Goal: Task Accomplishment & Management: Manage account settings

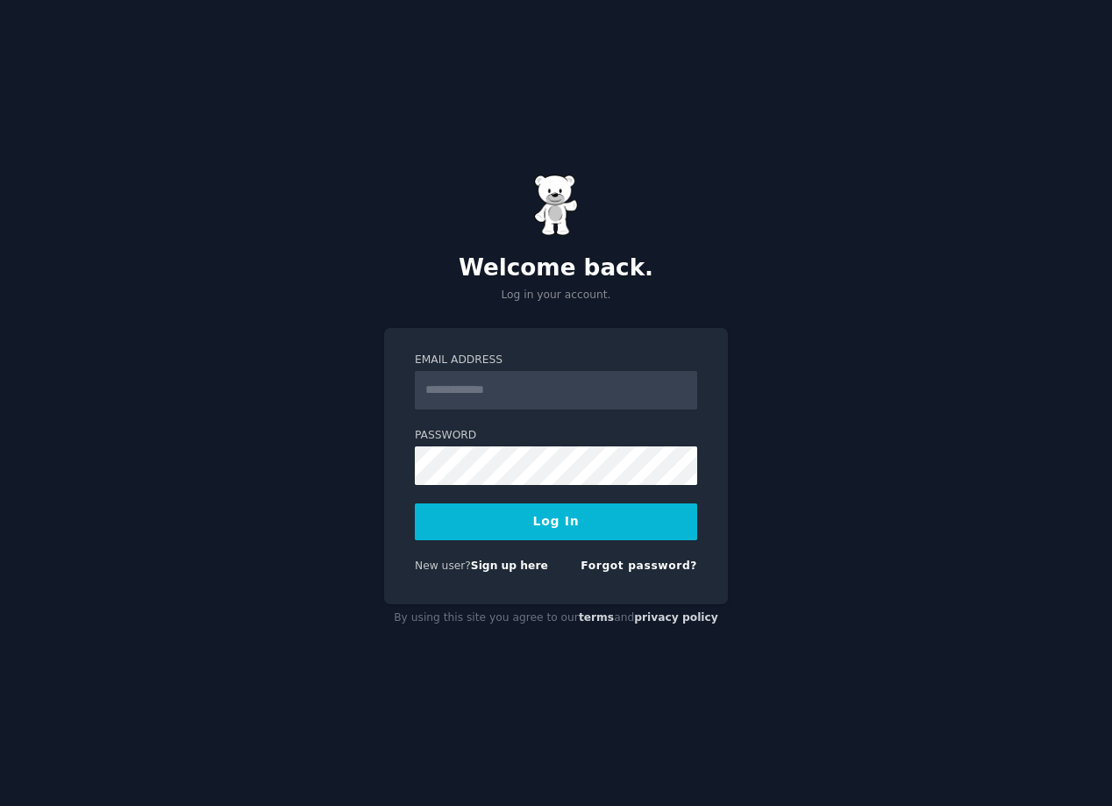
click at [480, 380] on input "Email Address" at bounding box center [556, 390] width 282 height 39
click at [642, 568] on link "Forgot password?" at bounding box center [639, 566] width 117 height 12
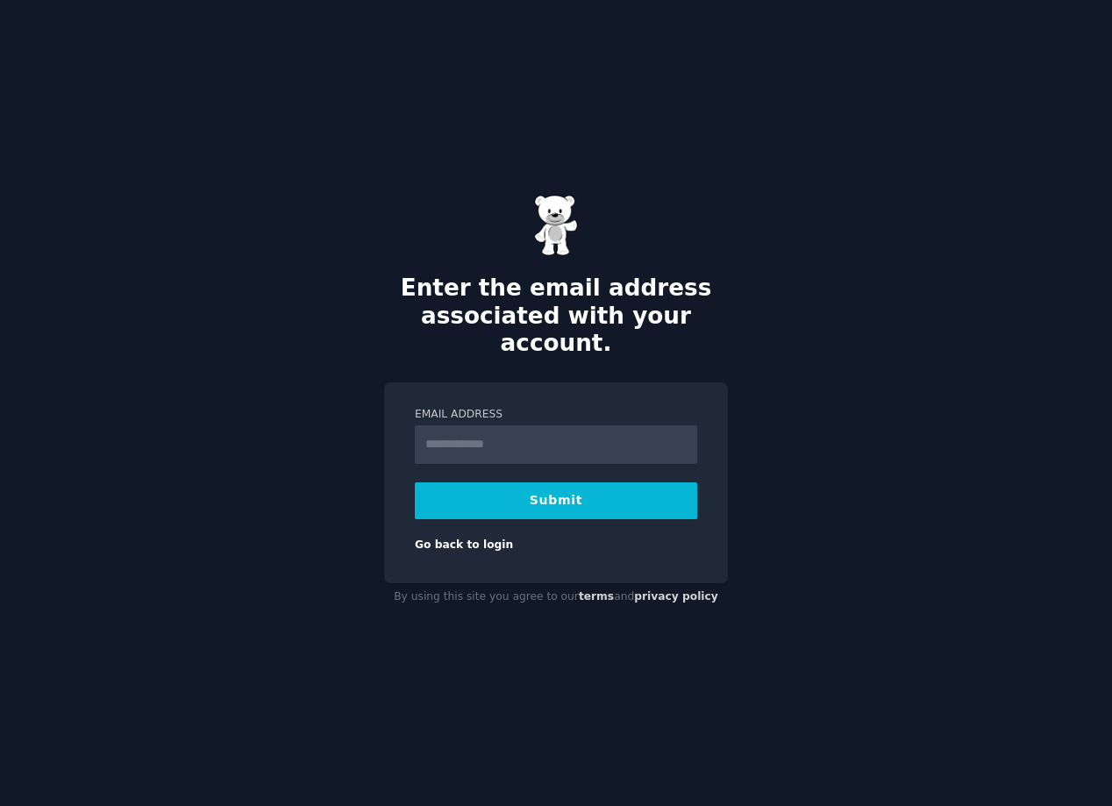
click at [461, 426] on input "Email Address" at bounding box center [556, 444] width 282 height 39
type input "**********"
click at [550, 482] on button "Submit" at bounding box center [556, 500] width 282 height 37
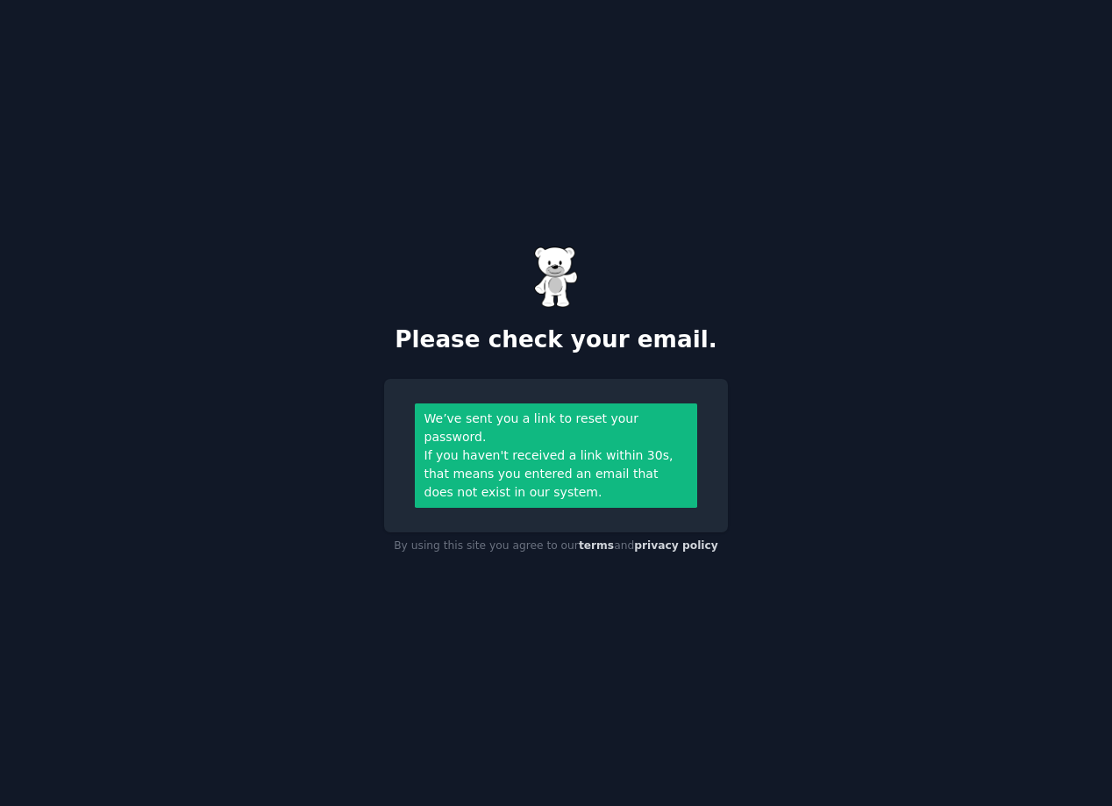
click at [470, 452] on div "If you haven't received a link within 30s, that means you entered an email that…" at bounding box center [557, 473] width 264 height 55
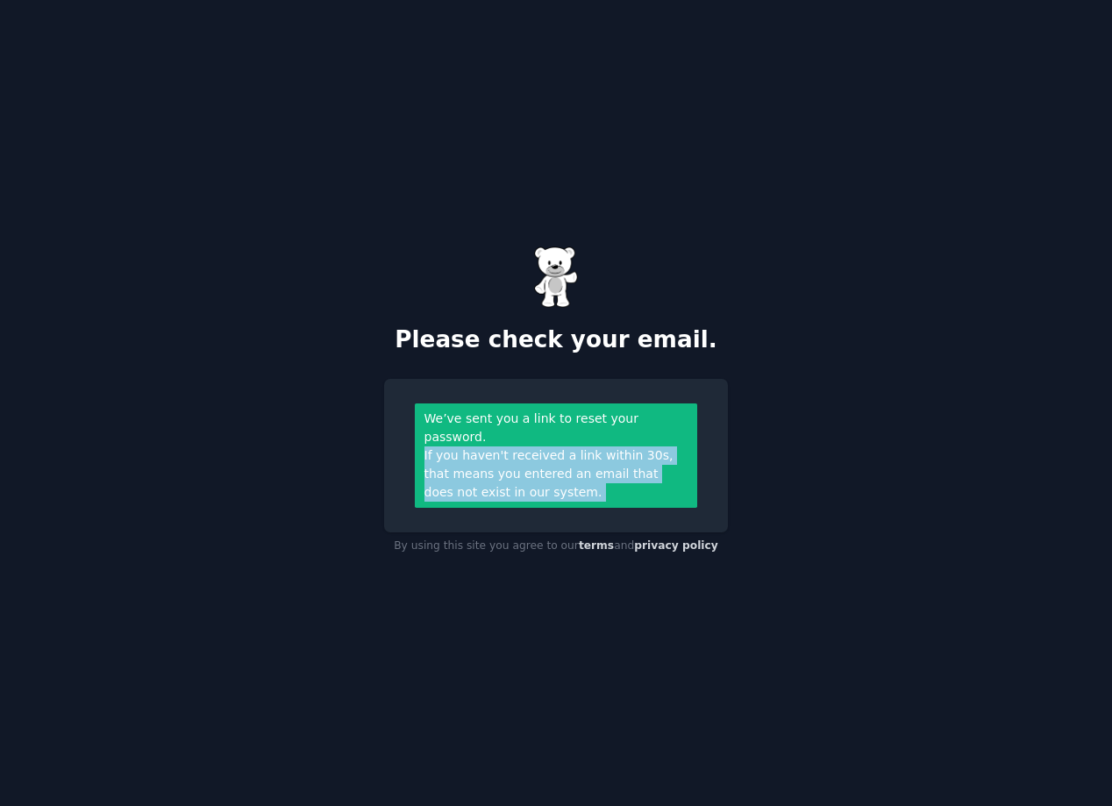
click at [470, 452] on div "If you haven't received a link within 30s, that means you entered an email that…" at bounding box center [557, 473] width 264 height 55
